Goal: Check status: Check status

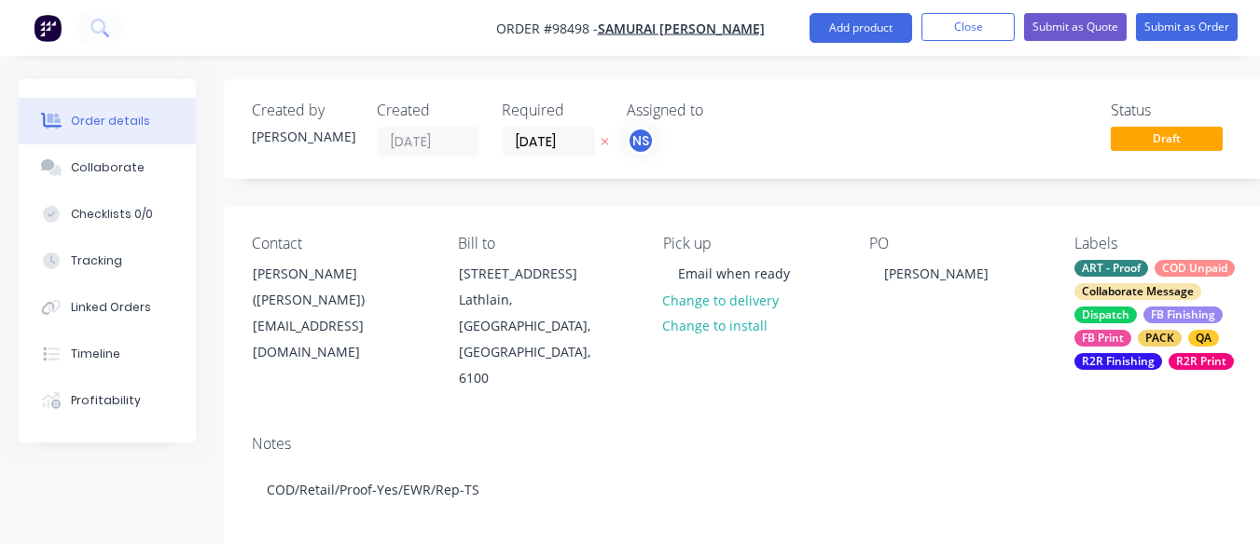
scroll to position [588, 162]
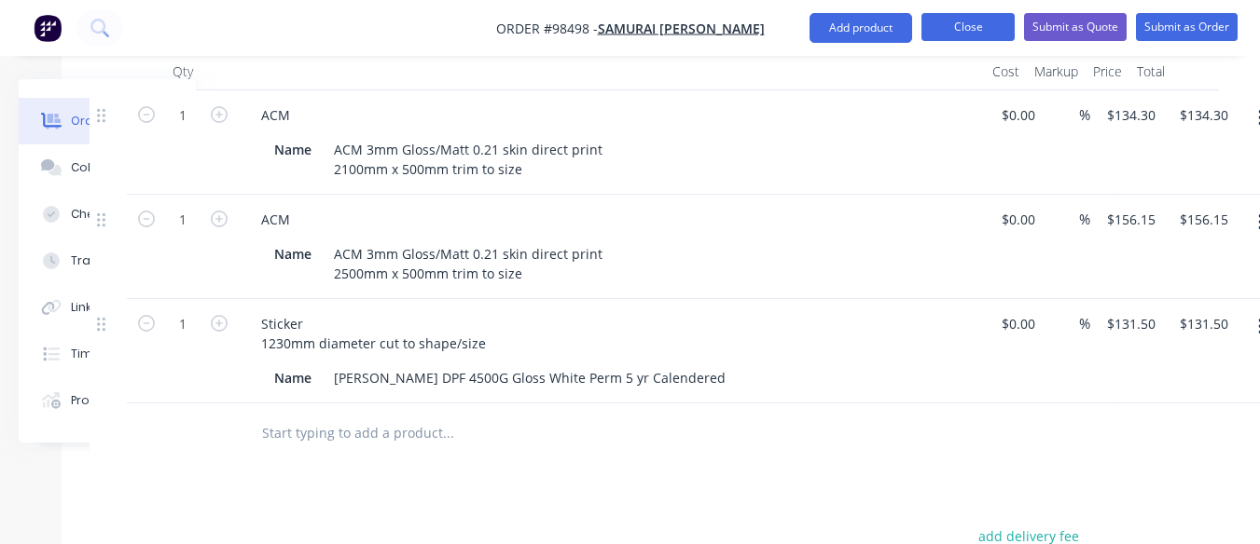
click at [973, 26] on button "Close" at bounding box center [967, 27] width 93 height 28
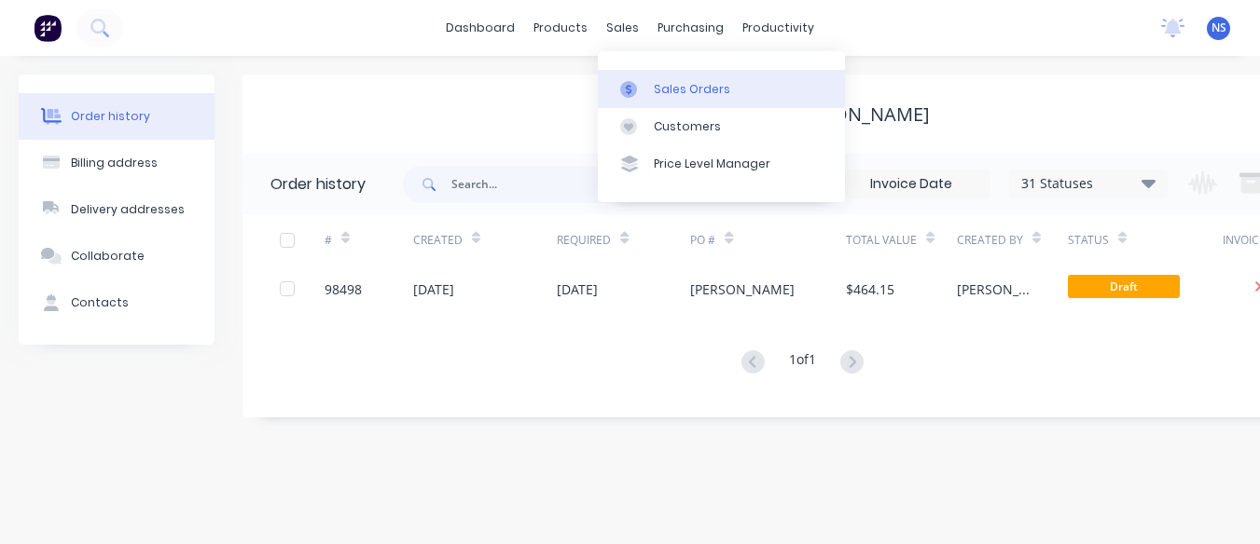
click at [690, 86] on div "Sales Orders" at bounding box center [692, 89] width 76 height 17
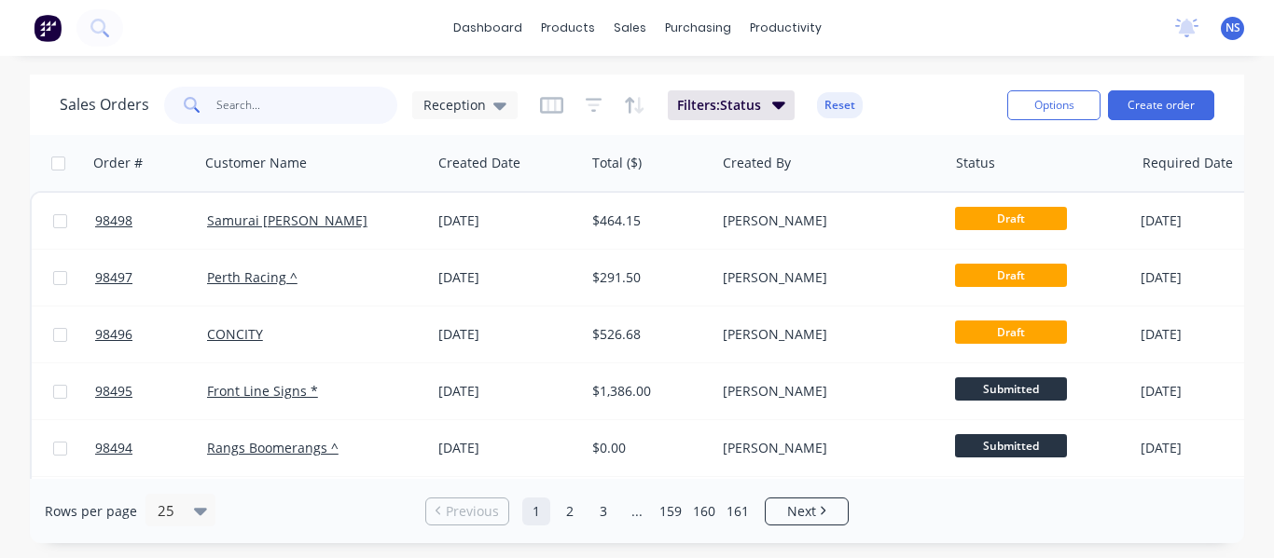
click at [281, 91] on input "text" at bounding box center [307, 105] width 182 height 37
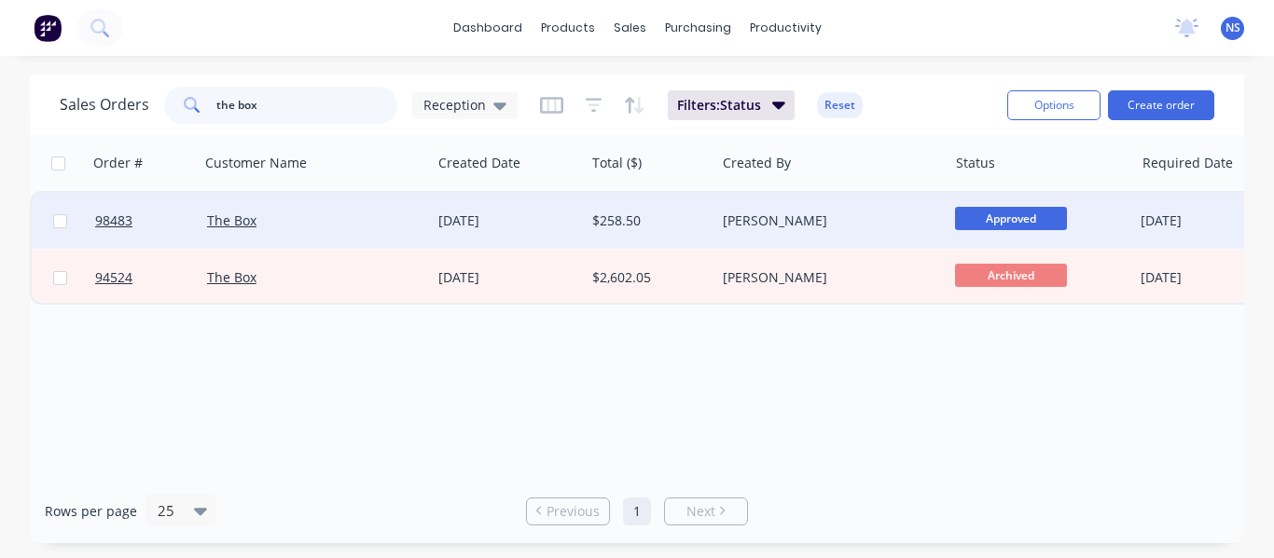
type input "the box"
click at [335, 205] on div "The Box" at bounding box center [316, 221] width 232 height 56
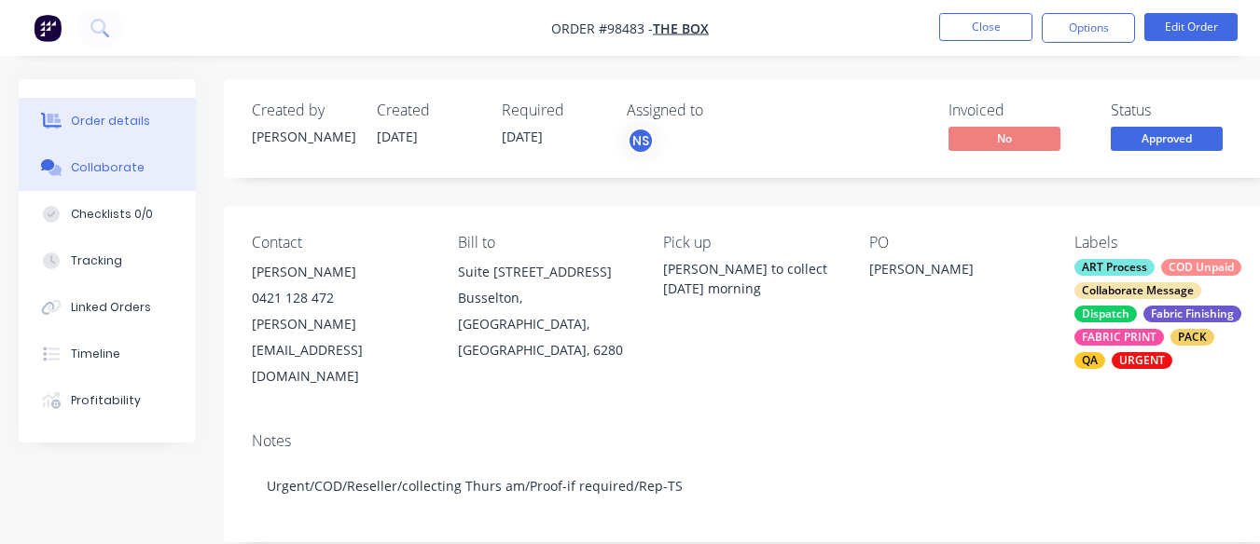
click at [89, 164] on div "Collaborate" at bounding box center [108, 167] width 74 height 17
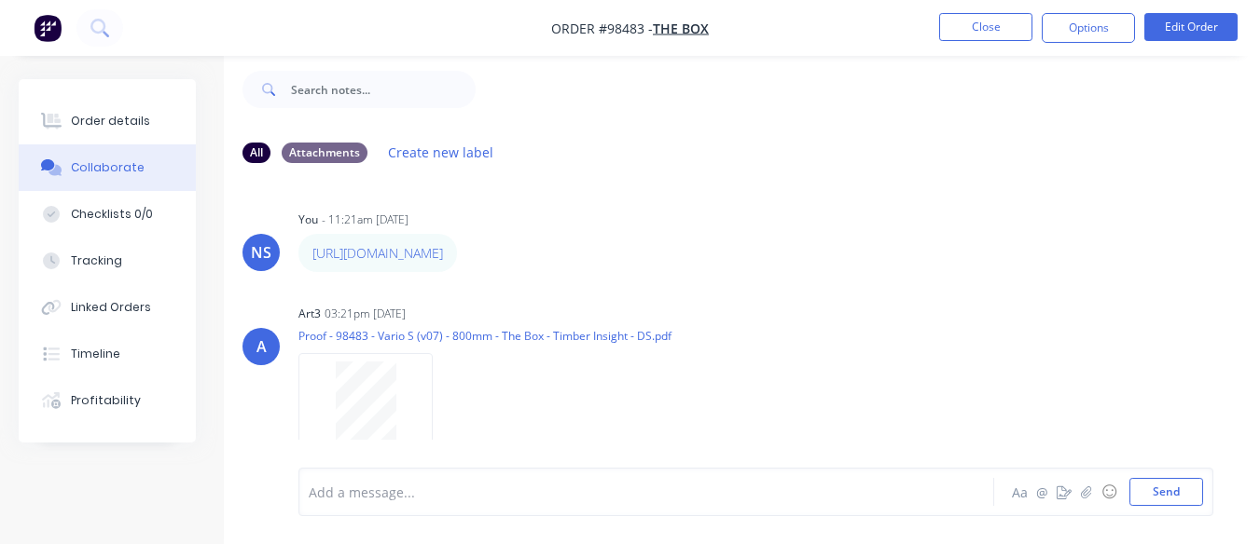
scroll to position [42, 0]
click at [107, 353] on div "Timeline" at bounding box center [95, 354] width 49 height 17
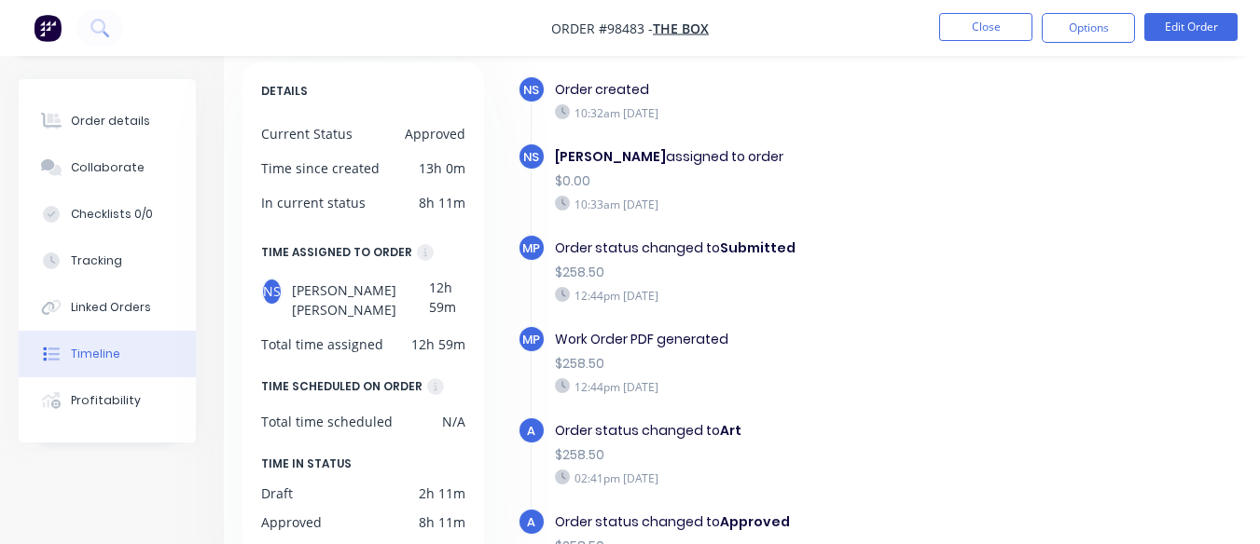
scroll to position [112, 0]
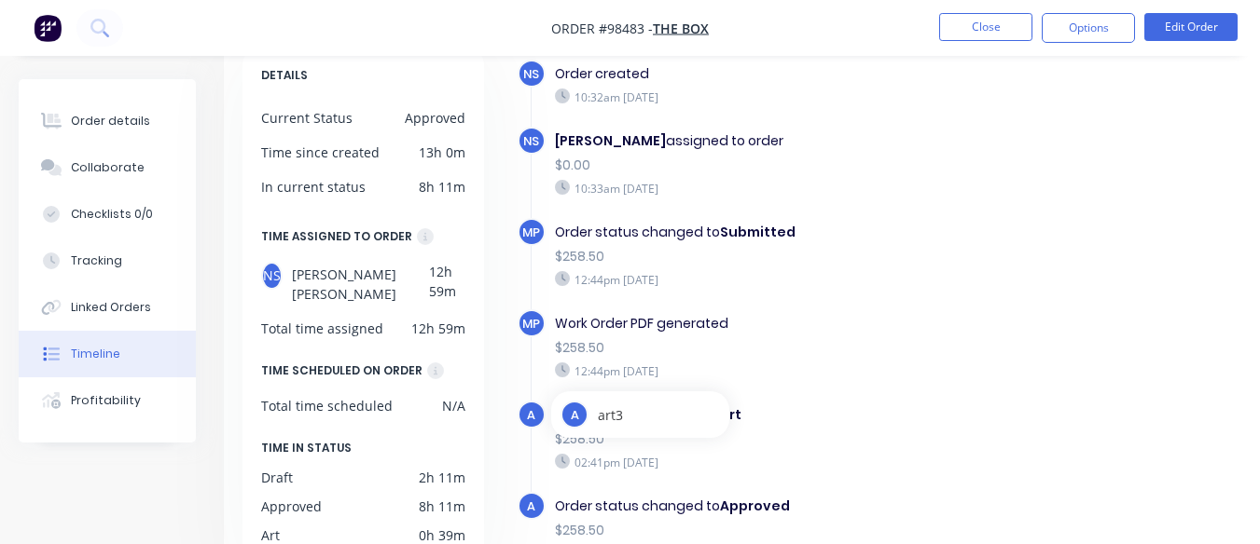
click at [532, 414] on span "a" at bounding box center [531, 416] width 8 height 18
click at [531, 407] on span "a" at bounding box center [531, 416] width 8 height 18
